Goal: Transaction & Acquisition: Purchase product/service

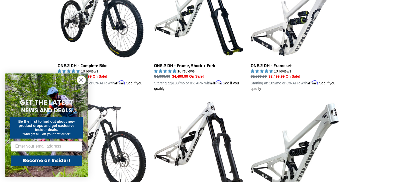
scroll to position [354, 0]
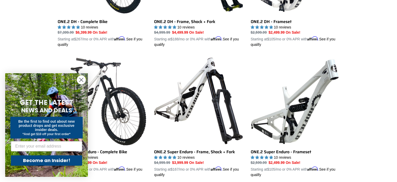
click at [80, 80] on circle "Close dialog" at bounding box center [81, 79] width 9 height 9
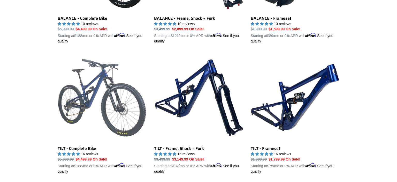
scroll to position [573, 0]
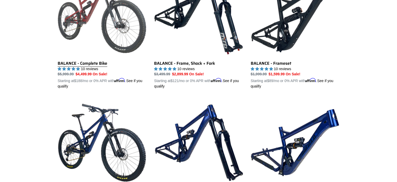
click at [89, 29] on link "BALANCE - Complete Bike" at bounding box center [102, 28] width 89 height 121
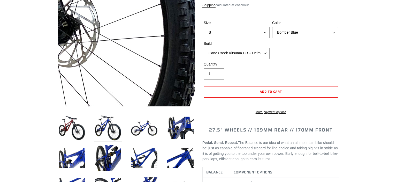
select select "highest-rating"
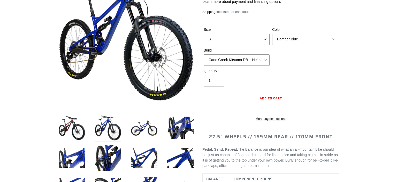
scroll to position [82, 0]
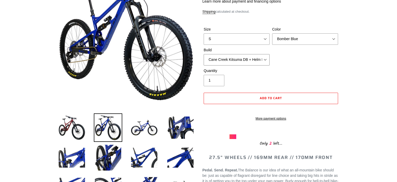
click at [204, 54] on select "Cane Creek Kitsuma DB + Helm MKII + SRAM GX Cane Creek Kitsuma DB + Helm MKII +…" at bounding box center [237, 59] width 66 height 11
click at [319, 59] on div "Size S M L XL Color Bomber Blue Goat's Blood Stealth Black Build Cane Creek Kit…" at bounding box center [270, 47] width 137 height 41
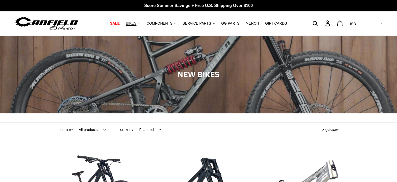
click at [136, 23] on span "BIKES" at bounding box center [131, 23] width 11 height 4
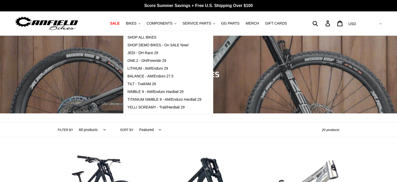
click at [21, 135] on div "Filter by All products 275 29er balance BFCM23 BFCM24 CBF [GEOGRAPHIC_DATA] [GE…" at bounding box center [198, 129] width 397 height 15
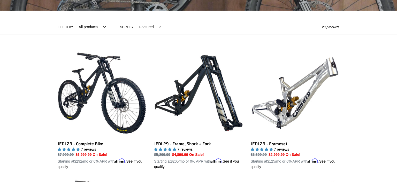
scroll to position [109, 0]
